Goal: Obtain resource: Download file/media

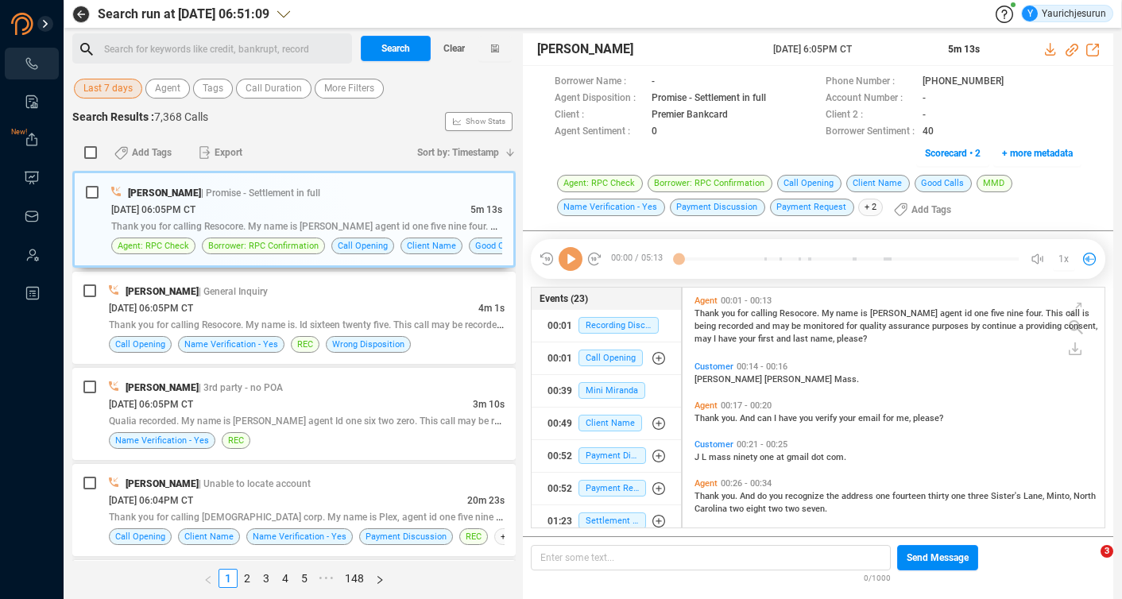
scroll to position [5, 8]
click at [90, 83] on span "Last 7 days" at bounding box center [107, 89] width 49 height 20
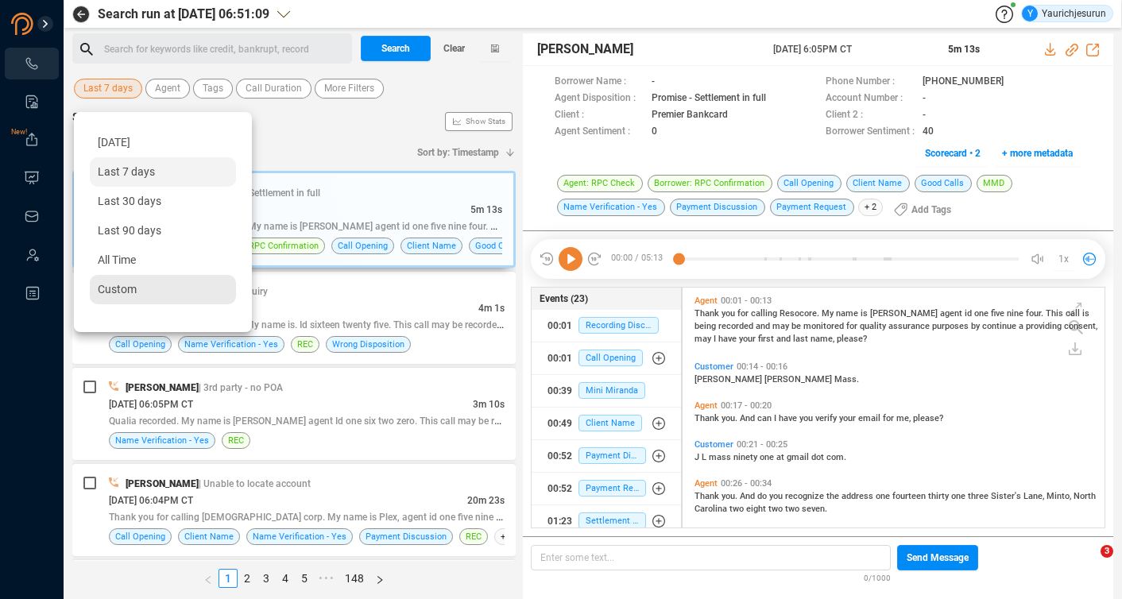
click at [126, 290] on span "Custom" at bounding box center [117, 289] width 39 height 13
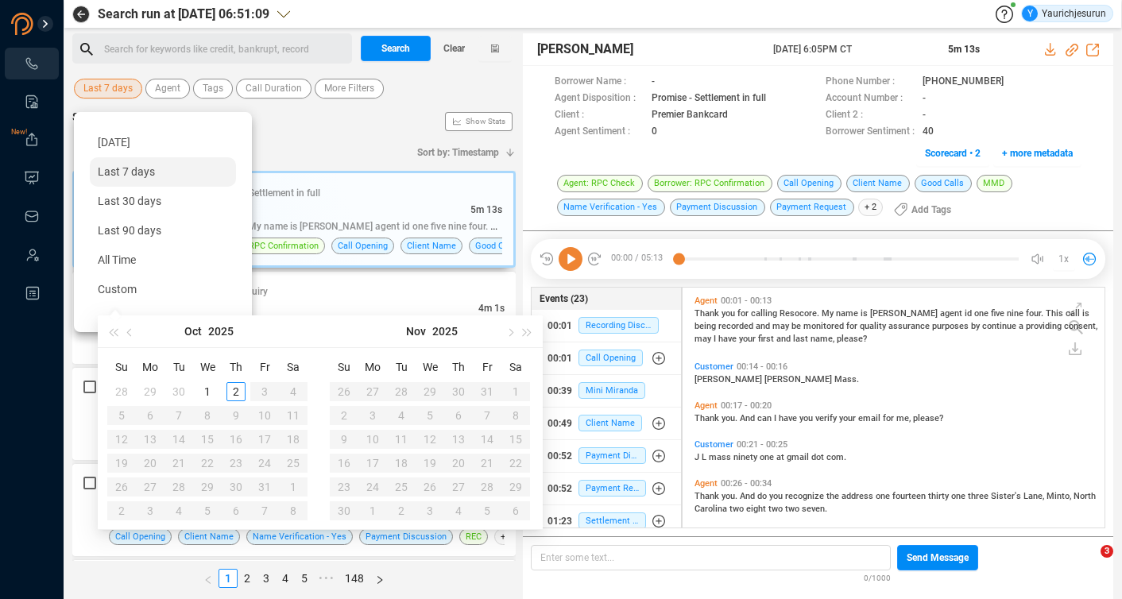
type input "[DATE]"
click at [131, 338] on button "button" at bounding box center [130, 331] width 17 height 32
type input "[DATE]"
click at [150, 386] on div "1" at bounding box center [150, 391] width 19 height 19
type input "[DATE]"
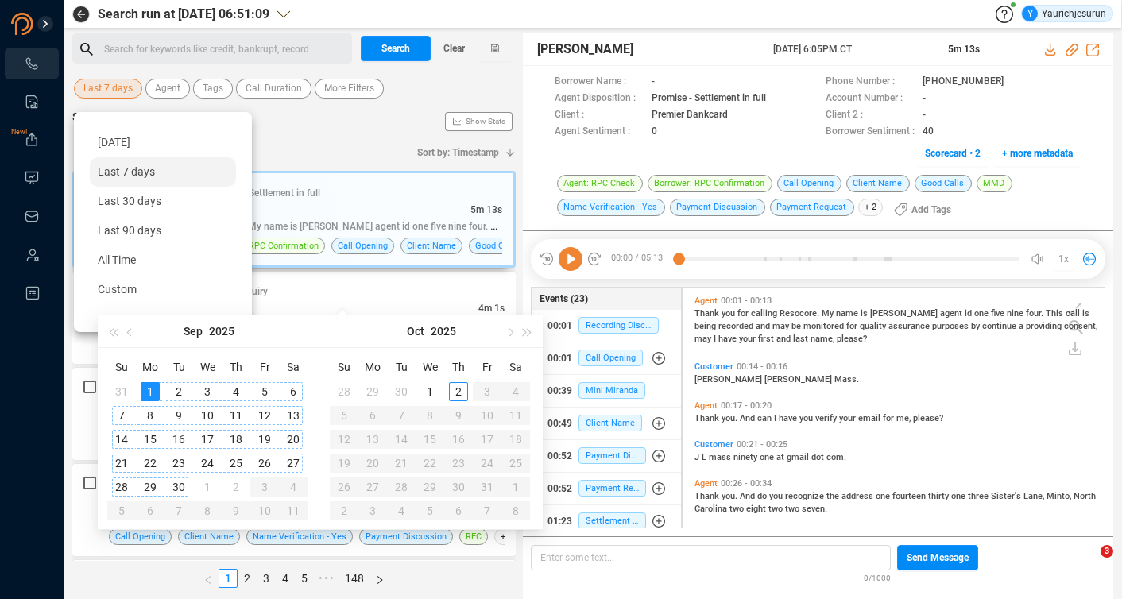
click at [174, 483] on div "30" at bounding box center [178, 486] width 19 height 19
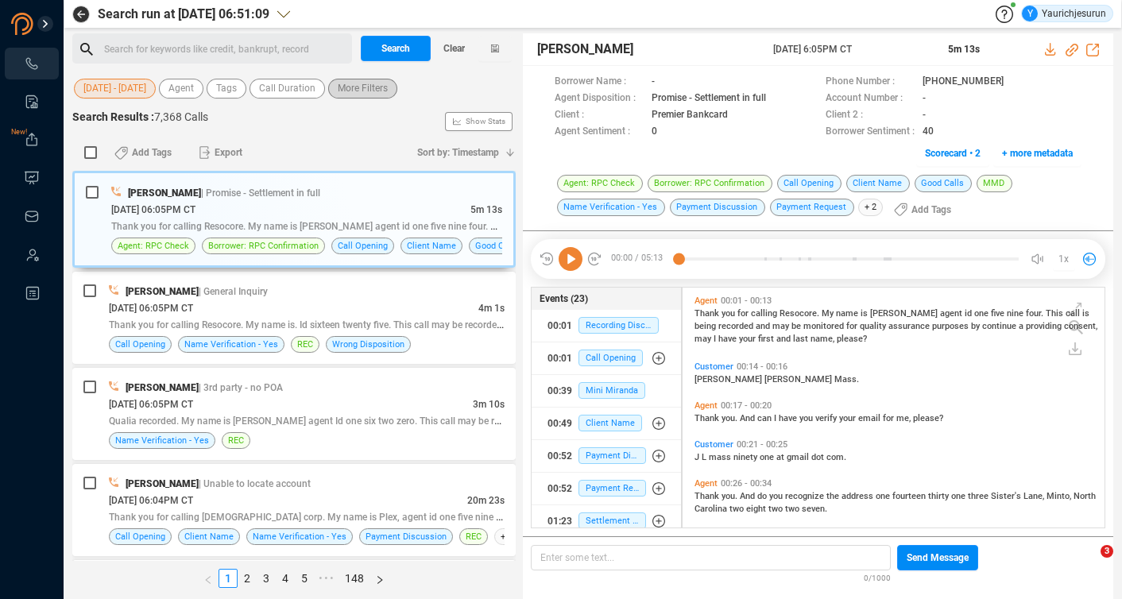
click at [338, 87] on span "More Filters" at bounding box center [363, 89] width 50 height 20
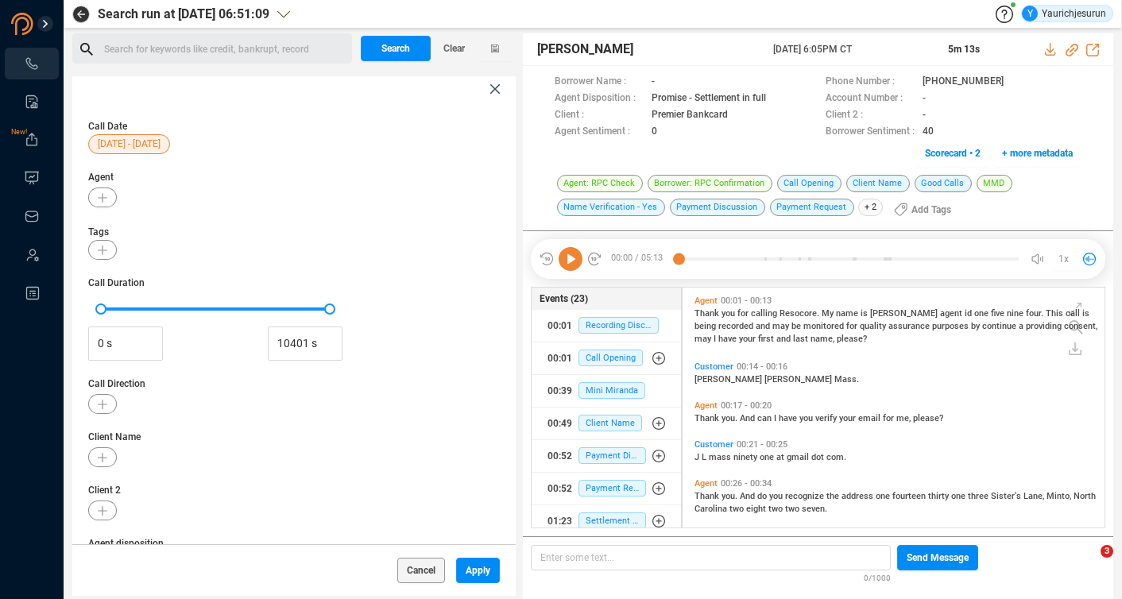
scroll to position [211, 0]
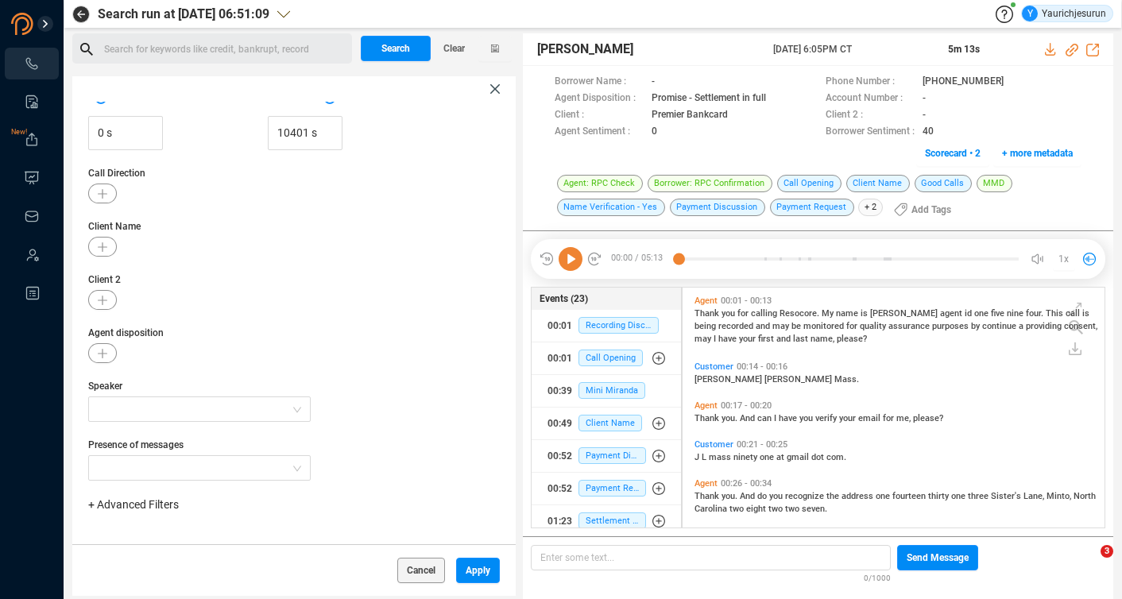
click at [164, 504] on span "+ Advanced Filters" at bounding box center [133, 504] width 91 height 13
click at [171, 436] on span "Phone Number" at bounding box center [141, 442] width 74 height 13
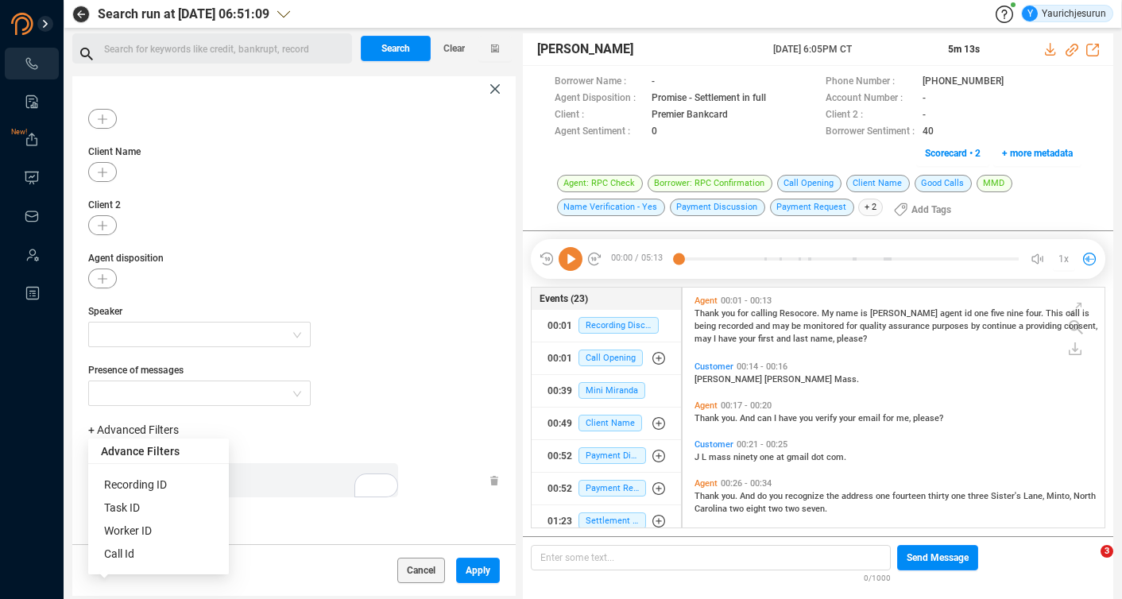
click at [314, 481] on div "Enter a comma separated list ﻿" at bounding box center [247, 480] width 302 height 34
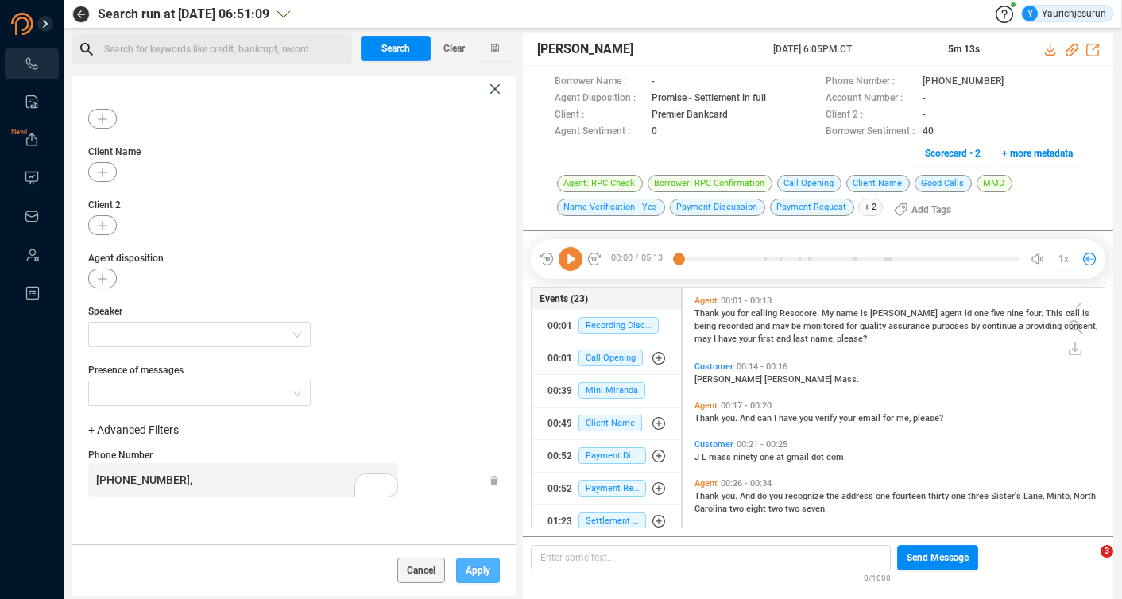
click at [470, 572] on span "Apply" at bounding box center [478, 570] width 25 height 25
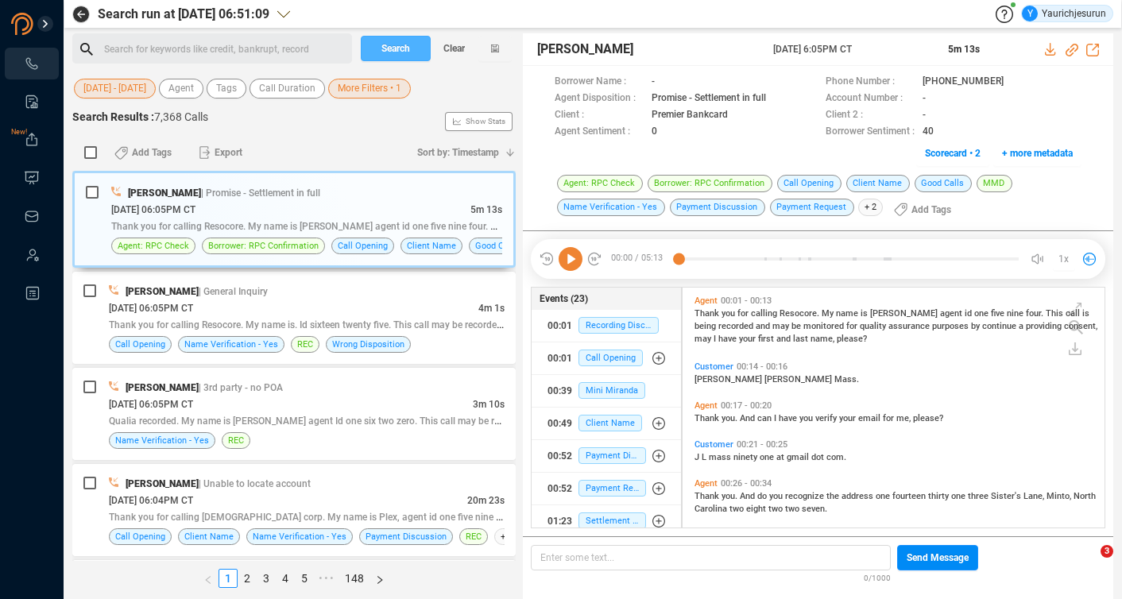
click at [410, 52] on button "Search" at bounding box center [396, 48] width 70 height 25
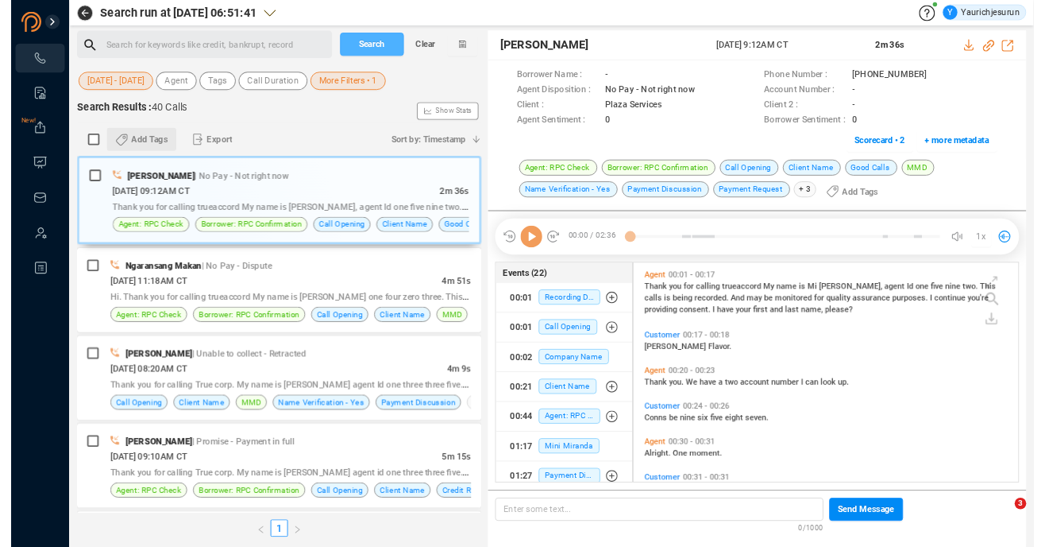
scroll to position [237, 413]
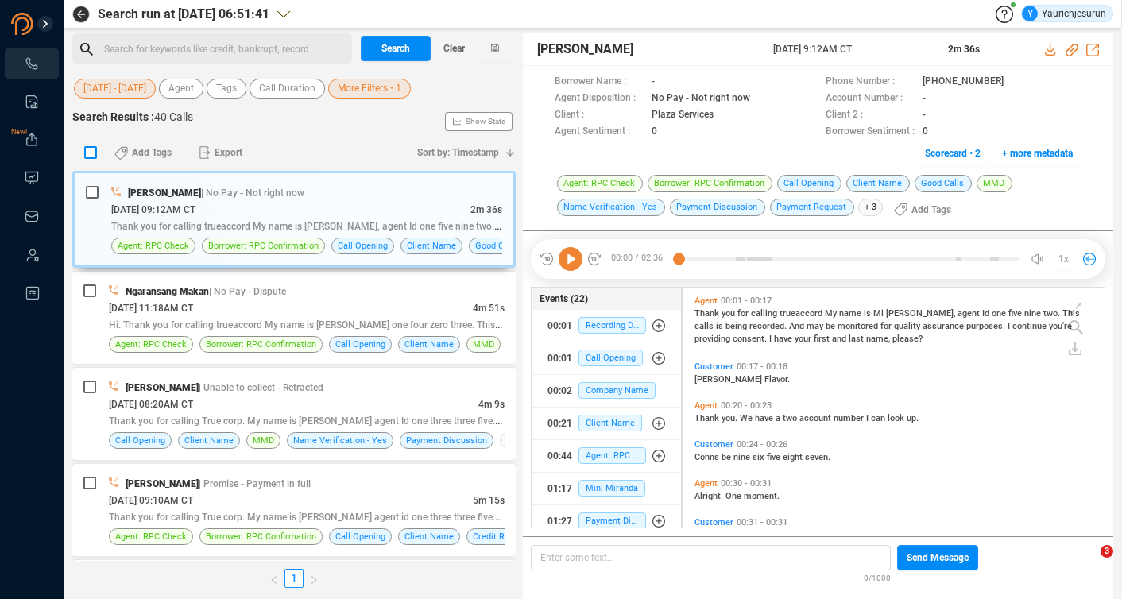
click at [88, 155] on input "checkbox" at bounding box center [90, 152] width 13 height 13
checkbox input "true"
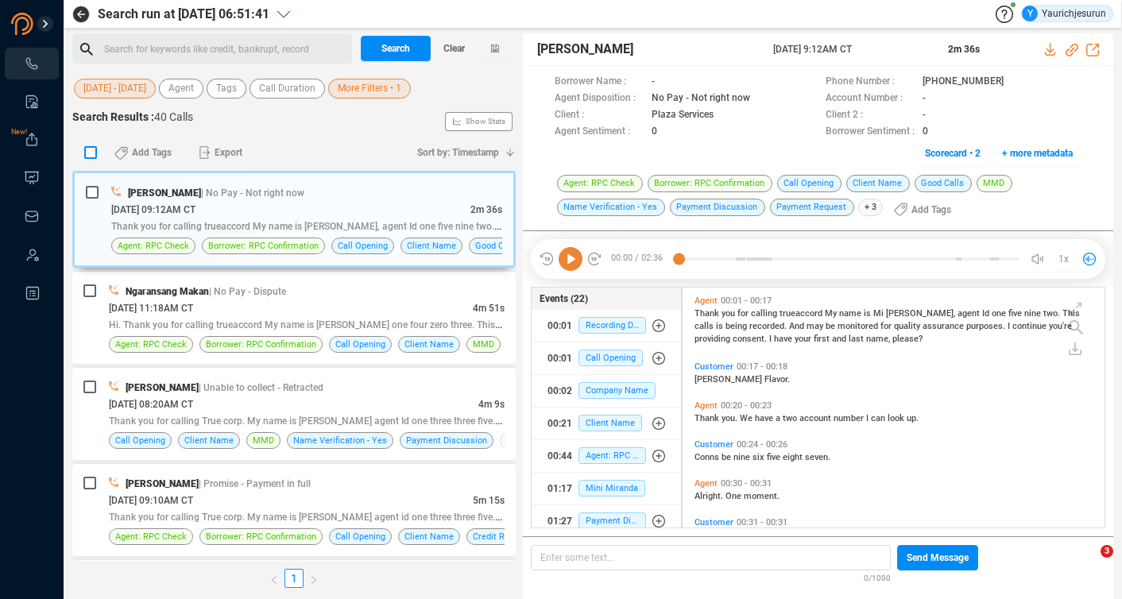
checkbox input "true"
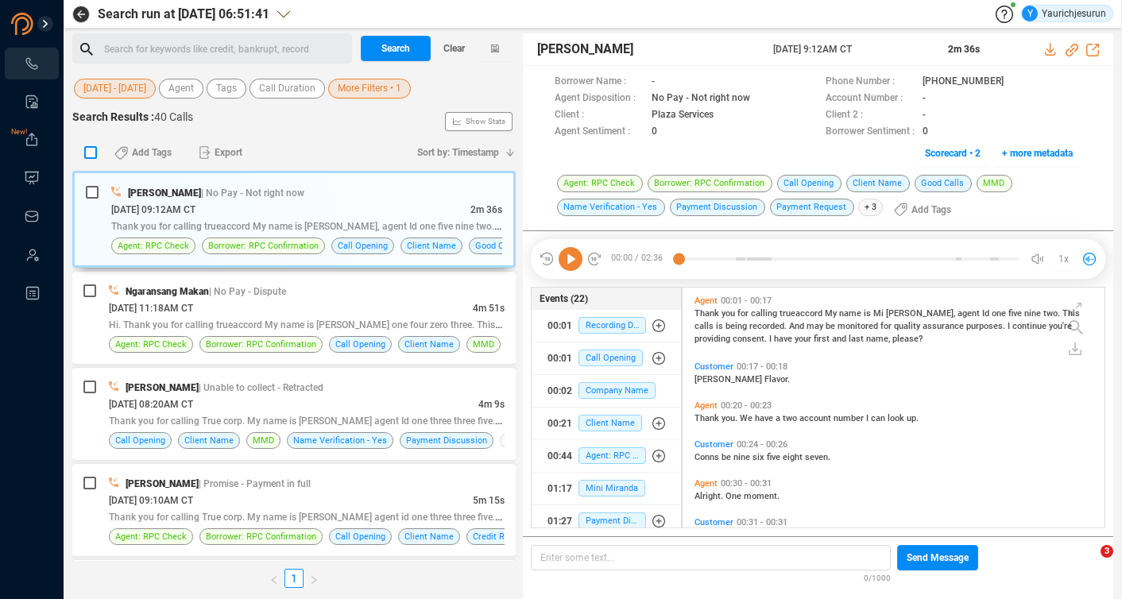
checkbox input "true"
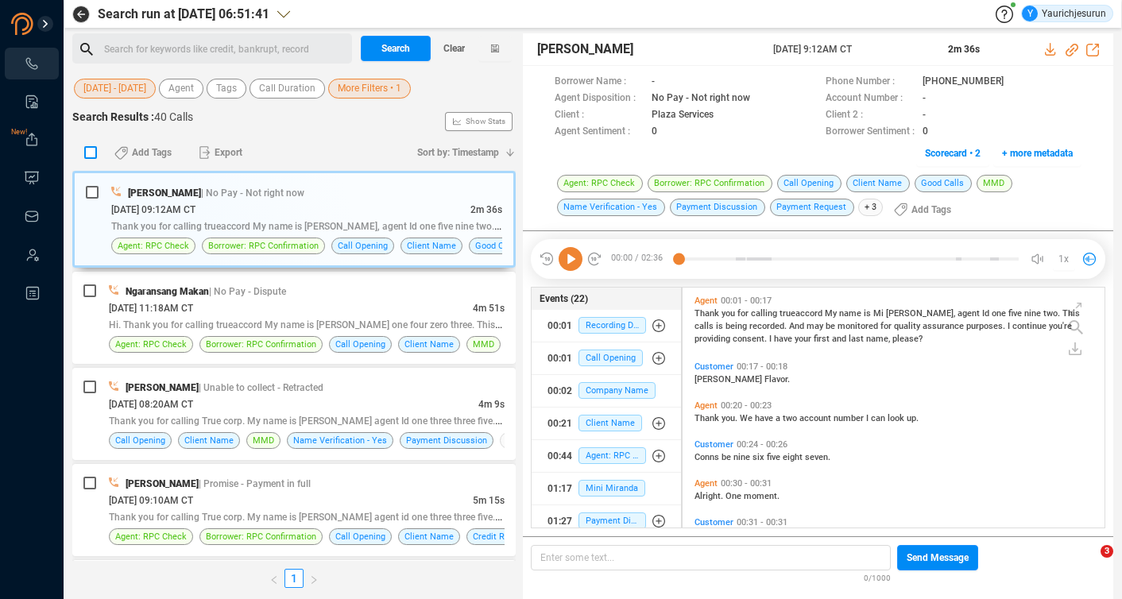
checkbox input "true"
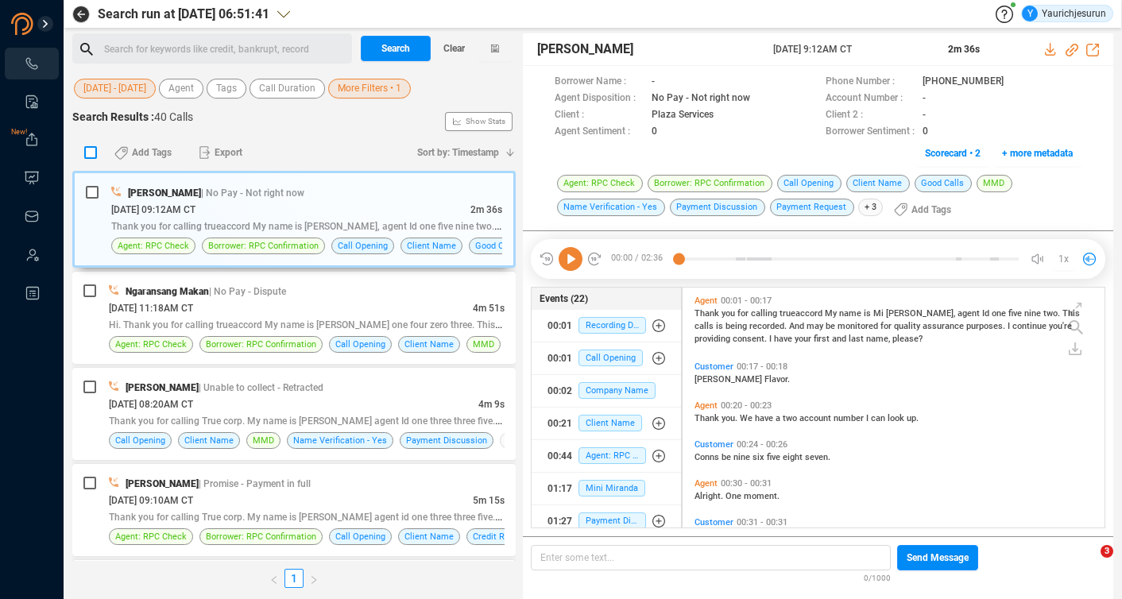
checkbox input "true"
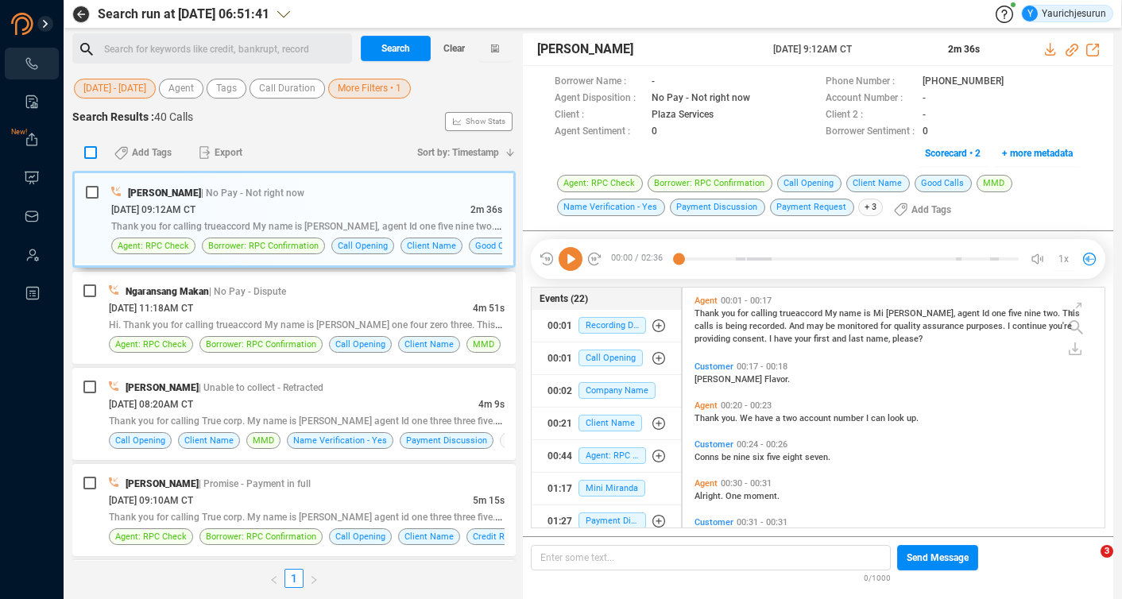
checkbox input "true"
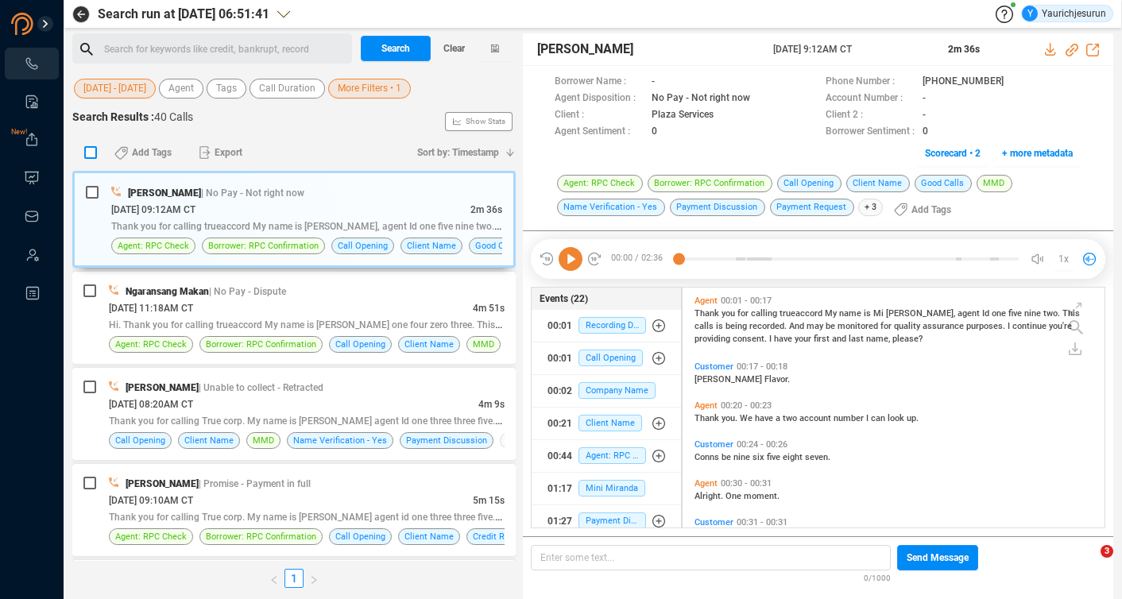
checkbox input "true"
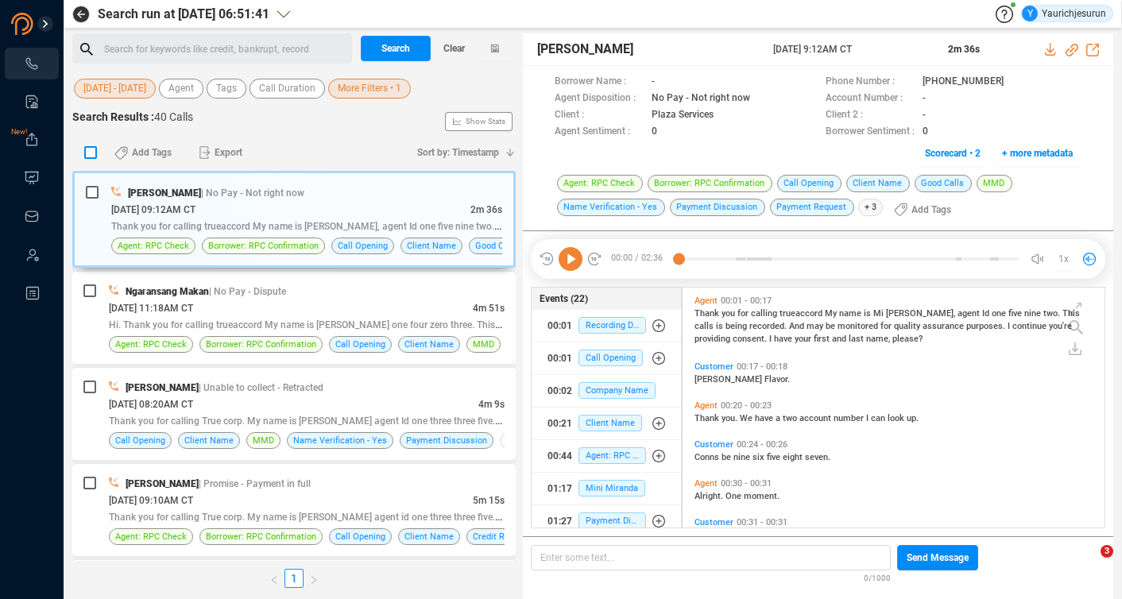
checkbox input "true"
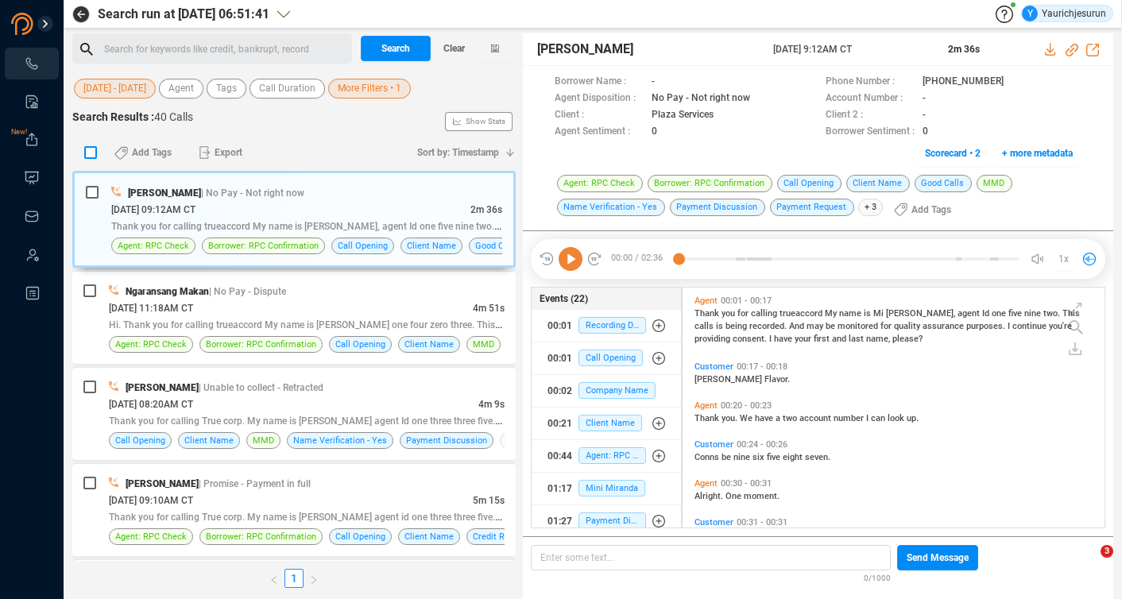
checkbox input "true"
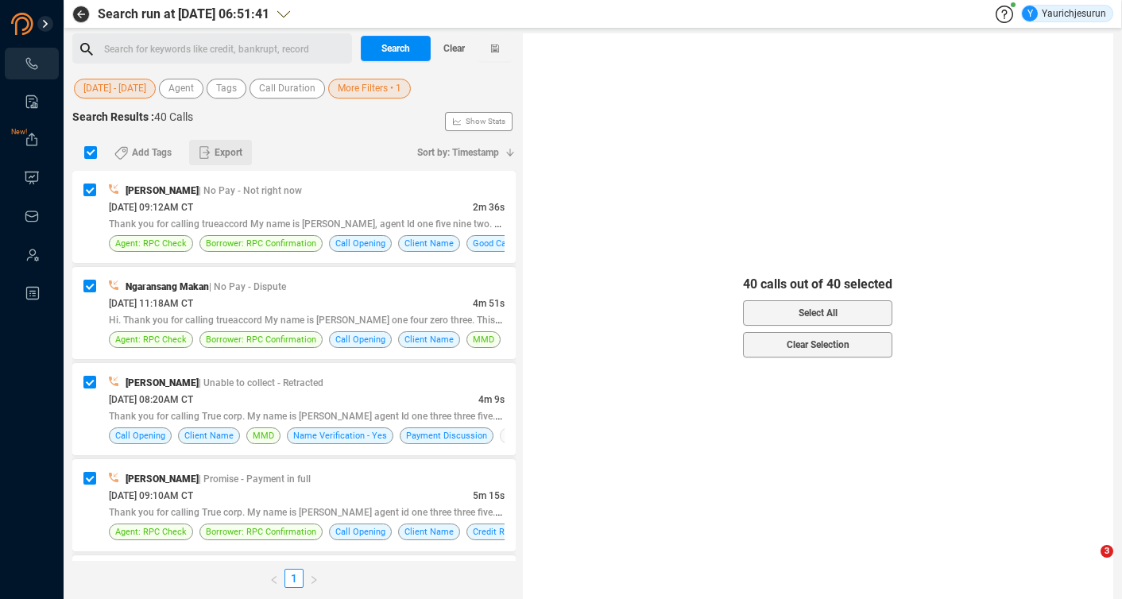
click at [217, 148] on span "Export" at bounding box center [228, 152] width 28 height 25
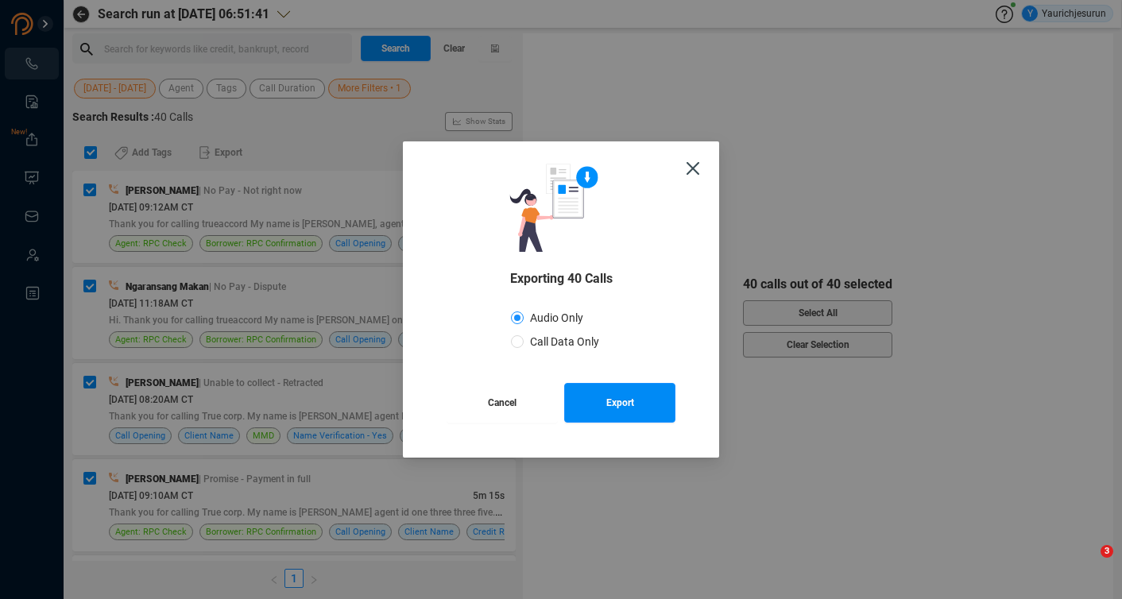
click at [527, 408] on button "Cancel" at bounding box center [501, 403] width 111 height 40
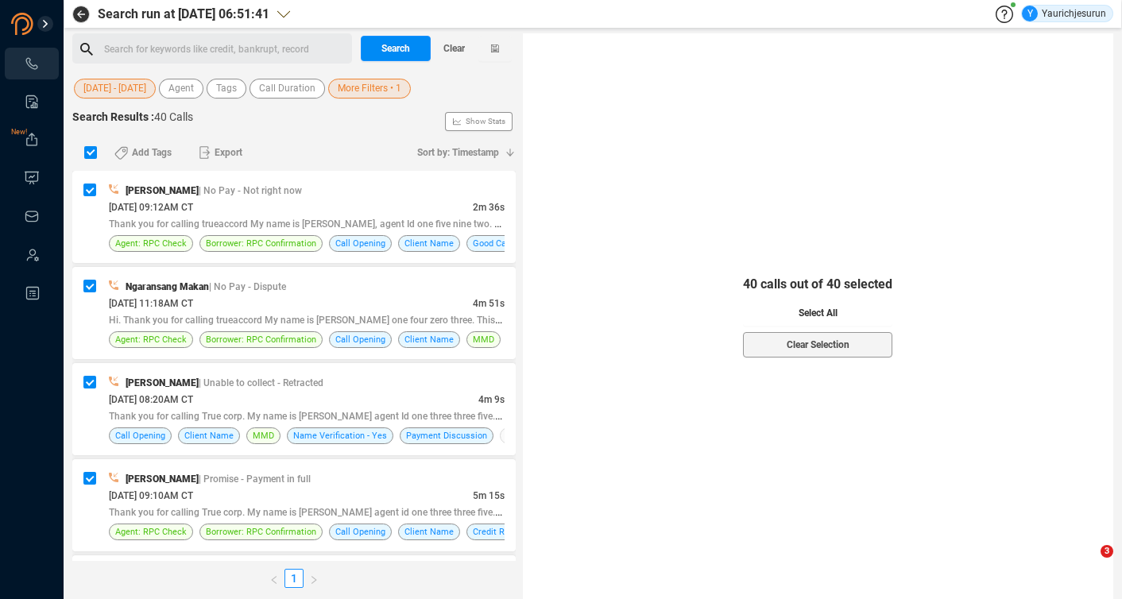
click at [837, 307] on button "Select All" at bounding box center [817, 312] width 149 height 25
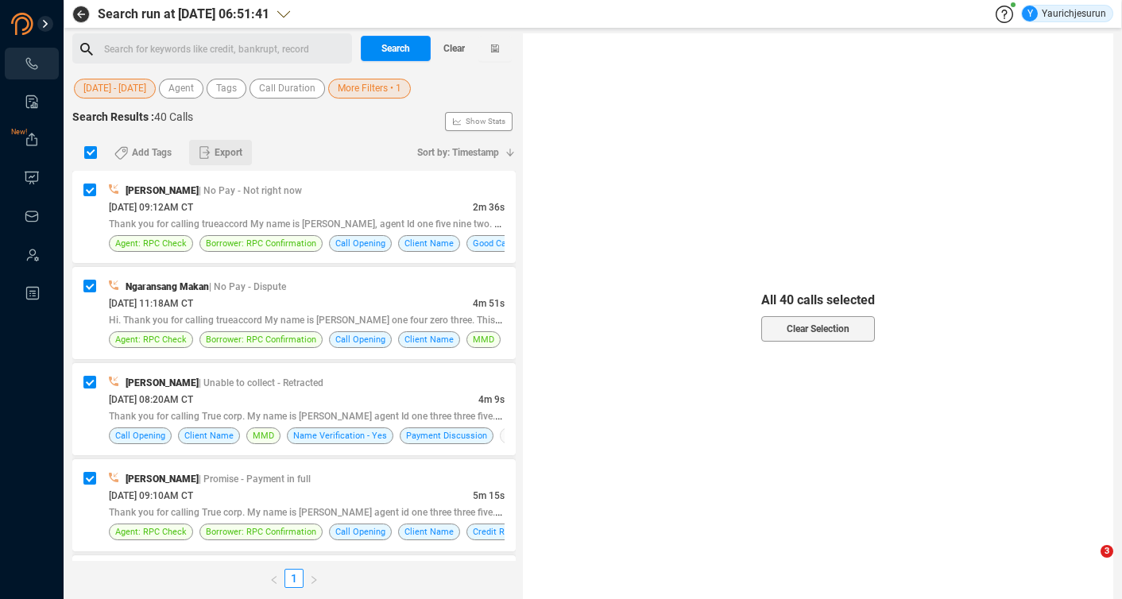
click at [216, 157] on span "Export" at bounding box center [228, 152] width 28 height 25
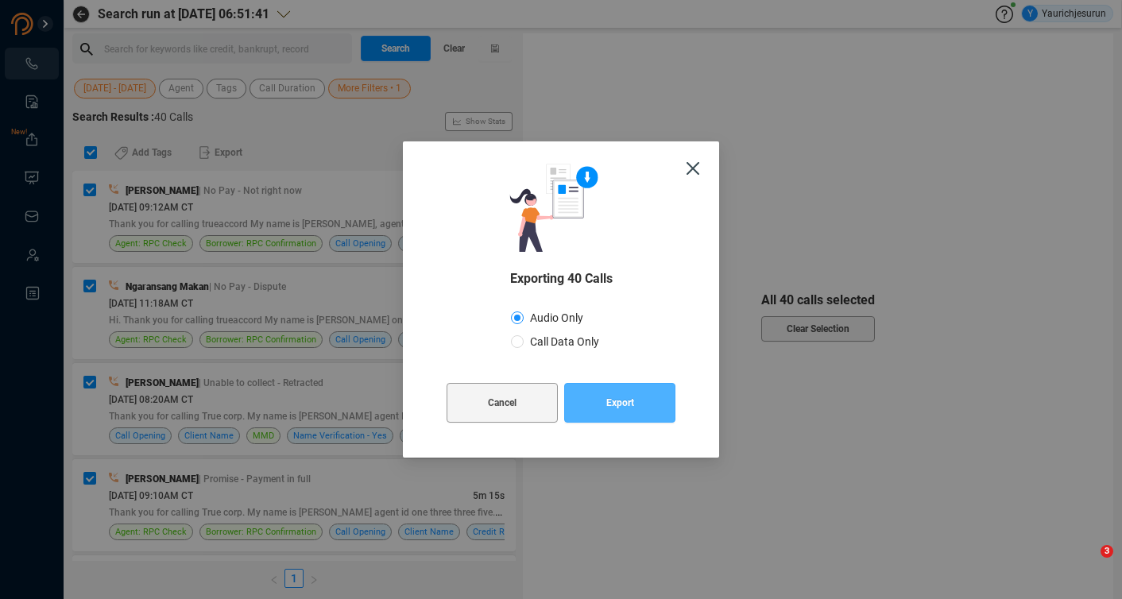
click at [619, 405] on span "Export" at bounding box center [620, 403] width 28 height 40
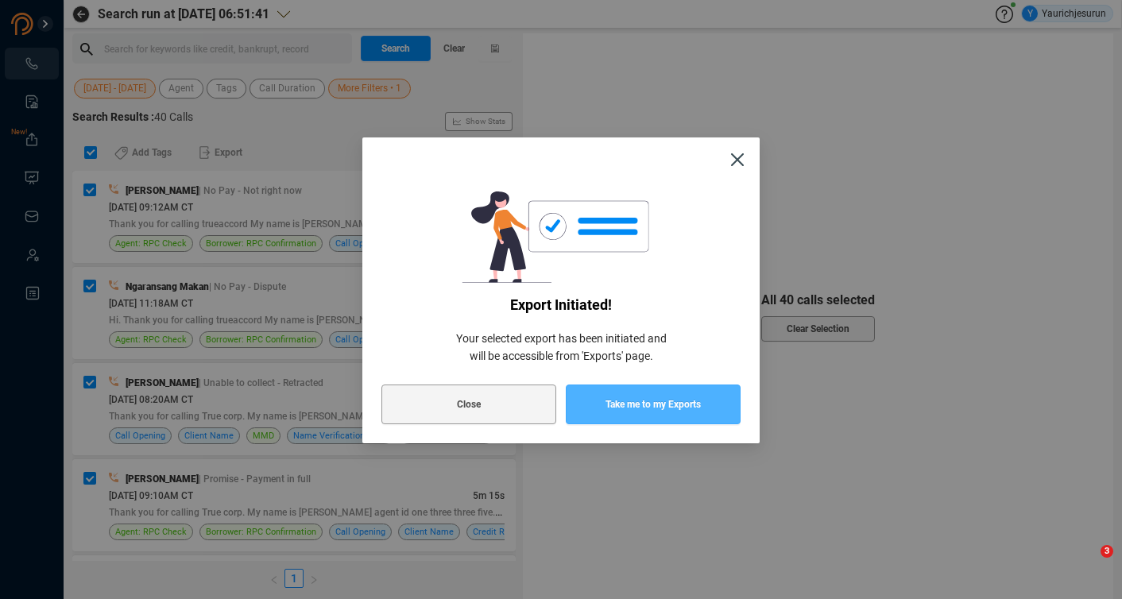
click at [602, 396] on button "Take me to my Exports" at bounding box center [653, 404] width 175 height 40
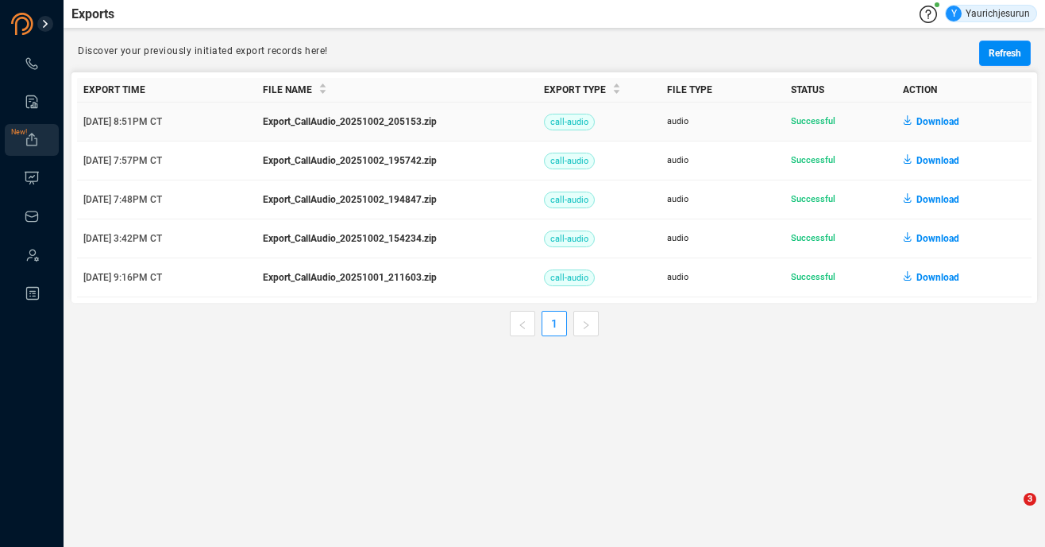
click at [937, 122] on span "Download" at bounding box center [938, 121] width 43 height 25
